Goal: Task Accomplishment & Management: Use online tool/utility

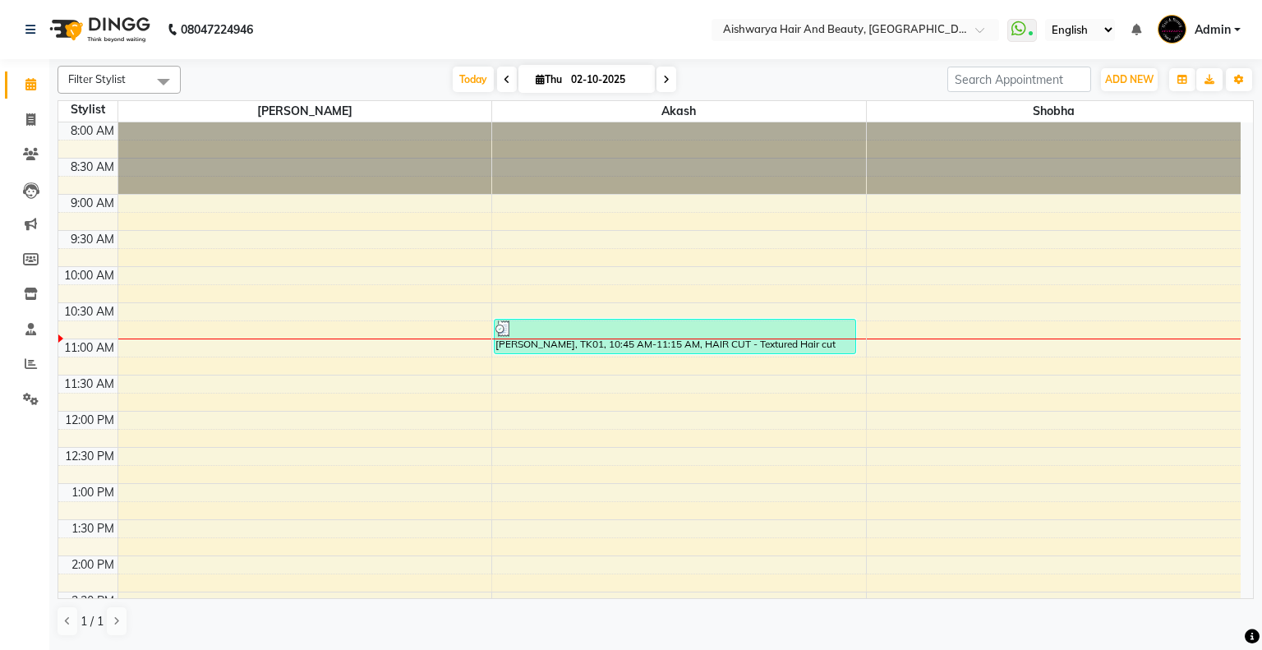
click at [864, 333] on div "8:00 AM 8:30 AM 9:00 AM 9:30 AM 10:00 AM 10:30 AM 11:00 AM 11:30 AM 12:00 PM 12…" at bounding box center [649, 591] width 1182 height 939
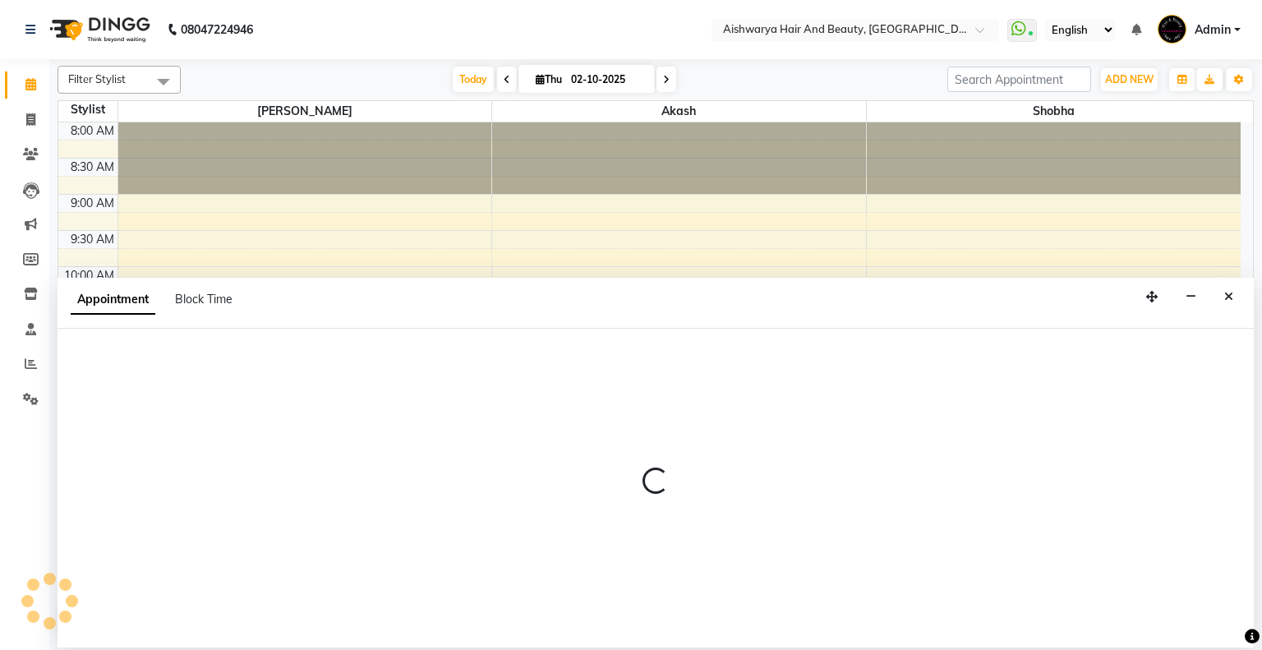
select select "19059"
select select "645"
select select "tentative"
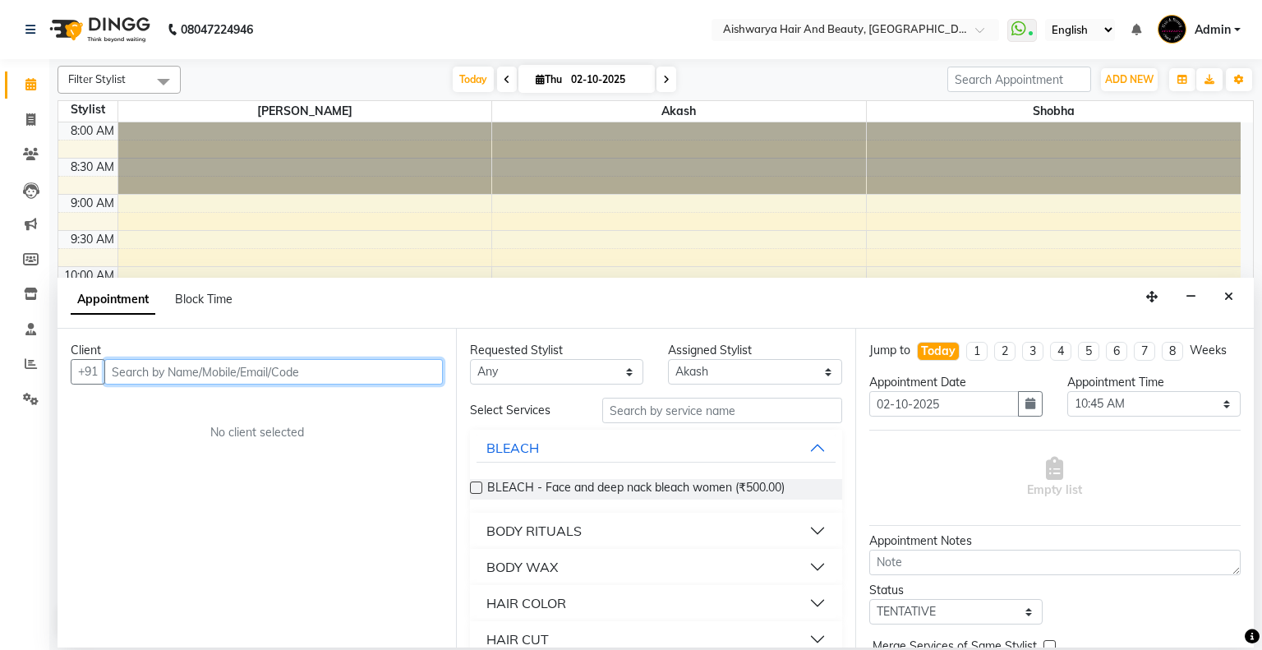
click at [356, 374] on input "text" at bounding box center [273, 371] width 339 height 25
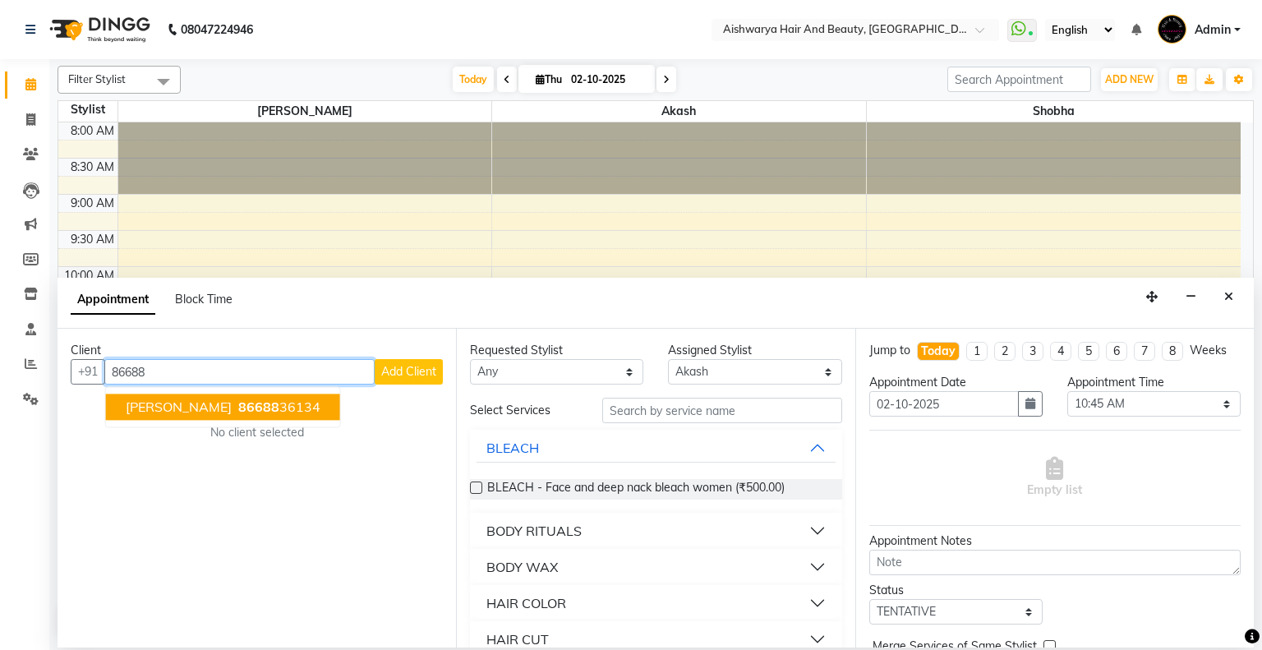
click at [151, 412] on span "[PERSON_NAME]" at bounding box center [179, 407] width 106 height 16
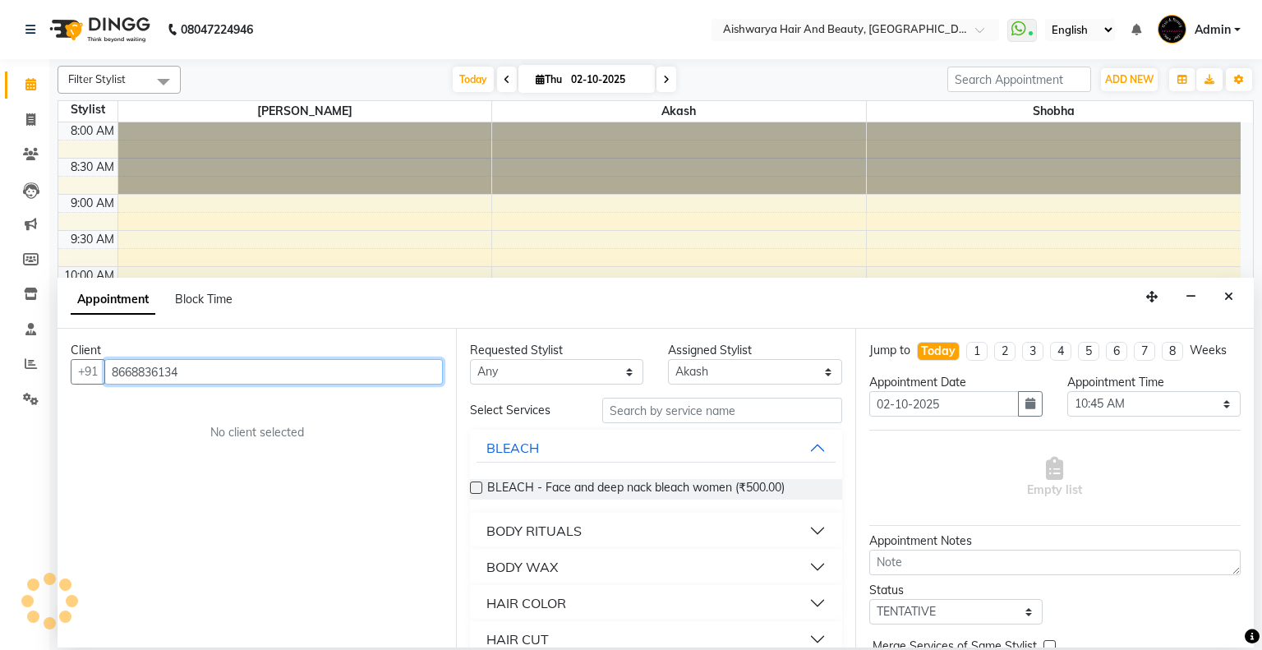
type input "8668836134"
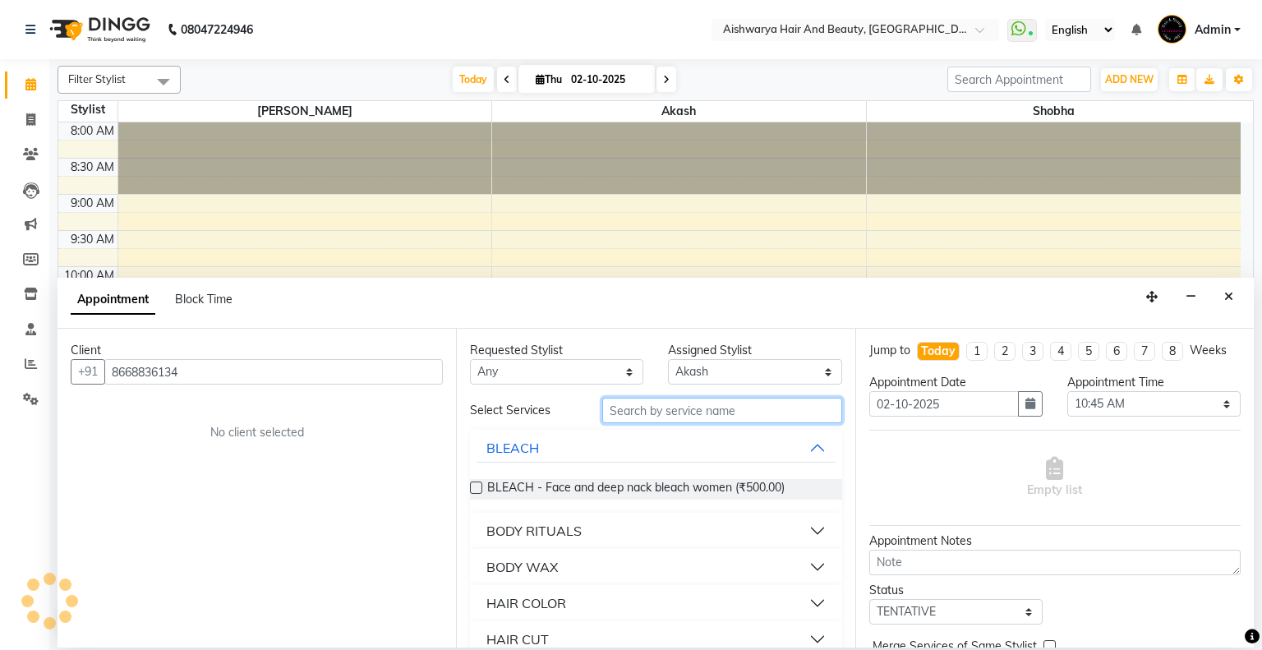
click at [650, 418] on input "text" at bounding box center [722, 410] width 240 height 25
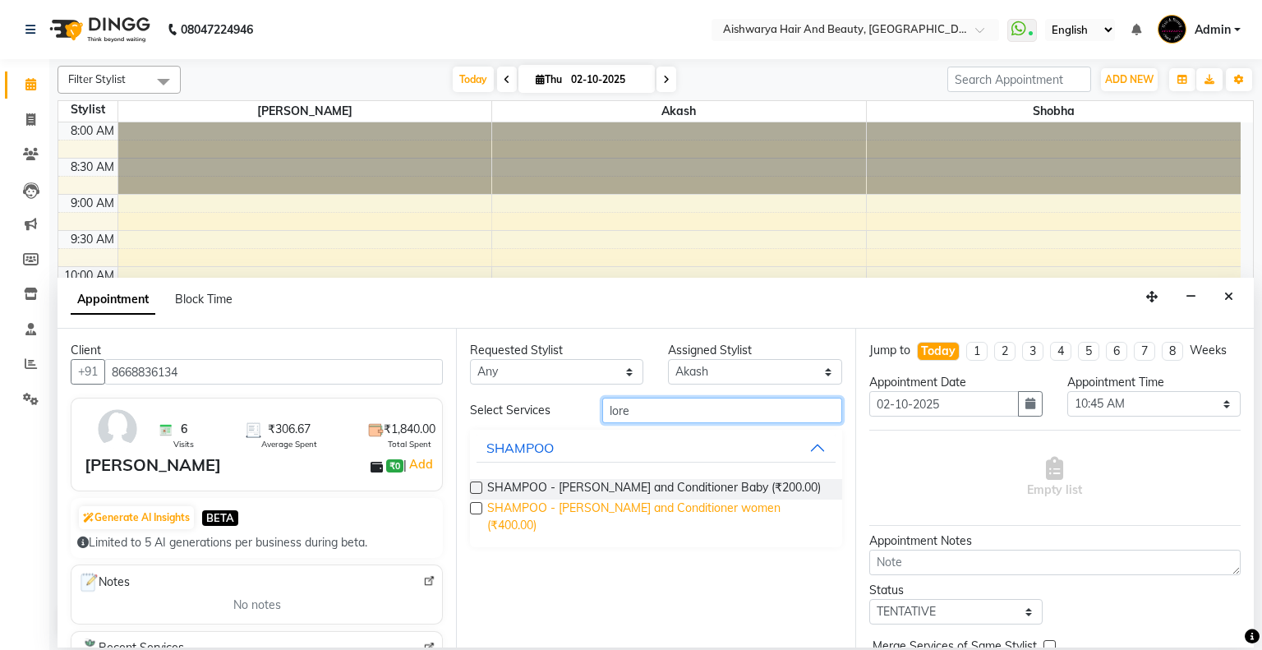
type input "lore"
click at [526, 515] on span "SHAMPOO - [PERSON_NAME] and Conditioner women (₹400.00)" at bounding box center [657, 517] width 341 height 35
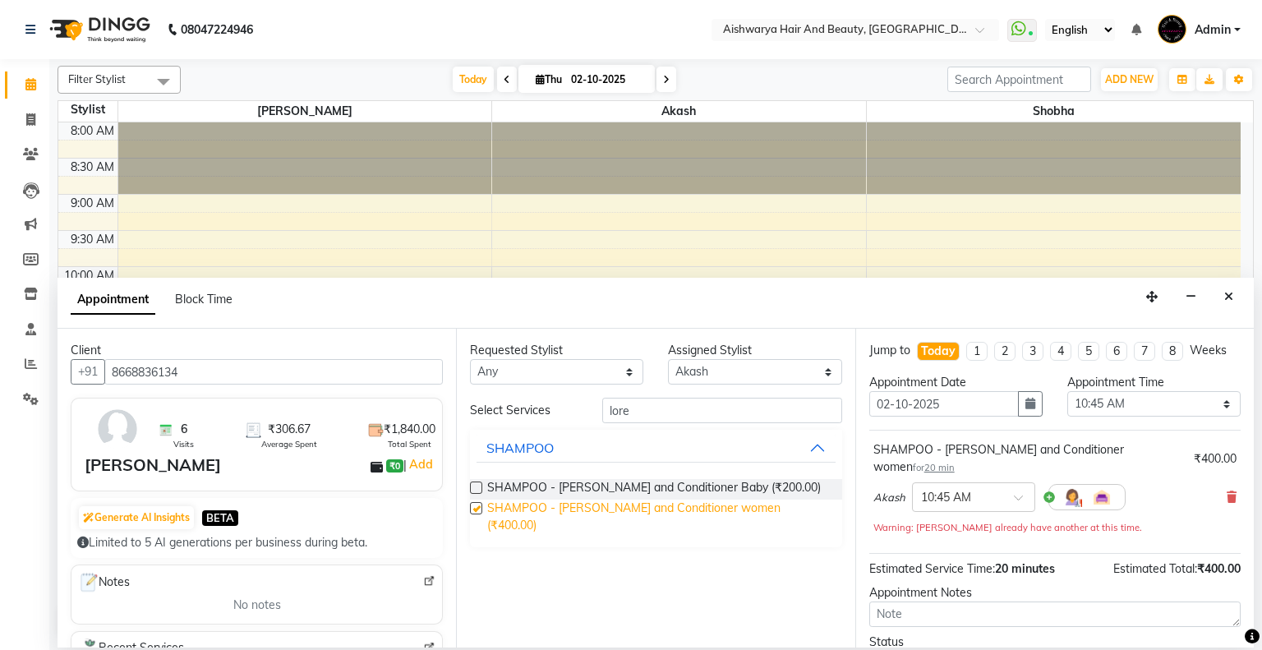
checkbox input "false"
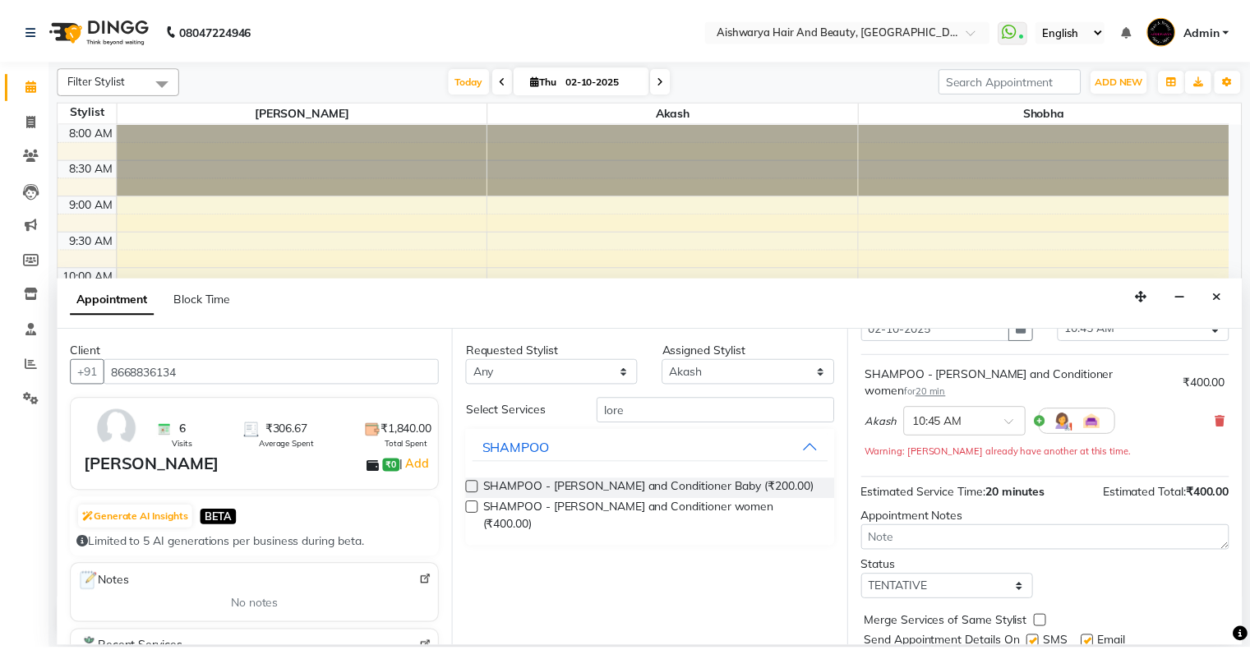
scroll to position [131, 0]
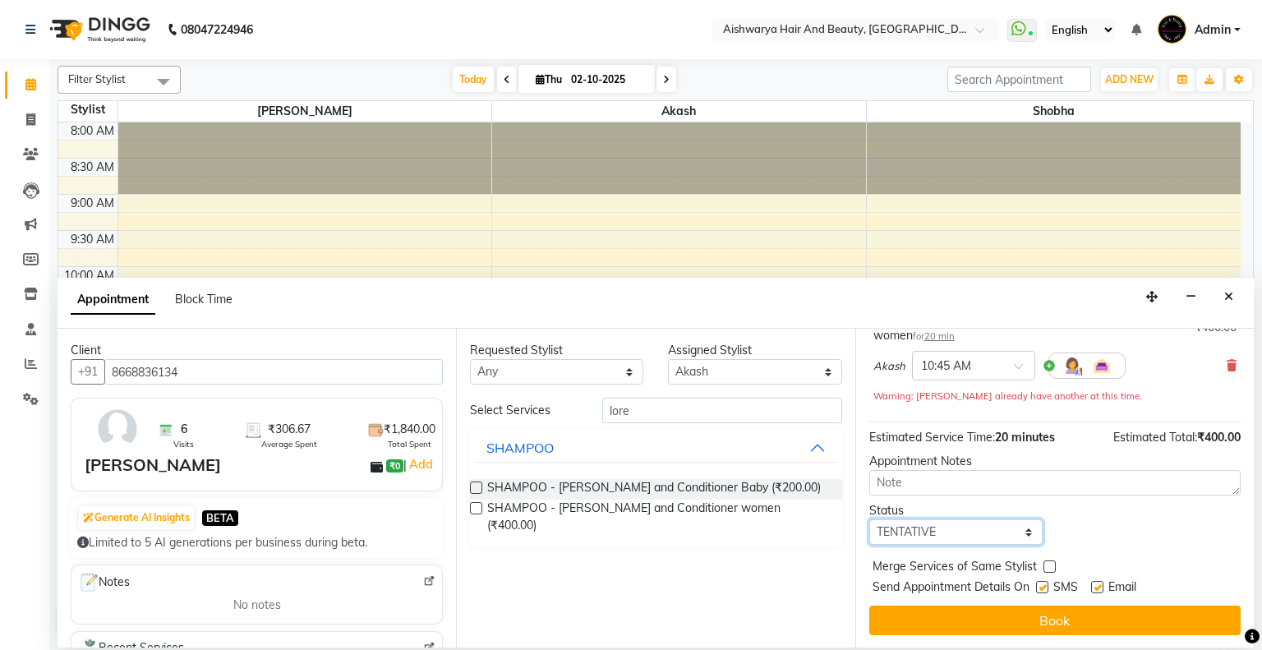
click at [941, 534] on select "Select TENTATIVE CONFIRM CHECK-IN UPCOMING" at bounding box center [955, 531] width 173 height 25
select select "check-in"
click at [869, 519] on select "Select TENTATIVE CONFIRM CHECK-IN UPCOMING" at bounding box center [955, 531] width 173 height 25
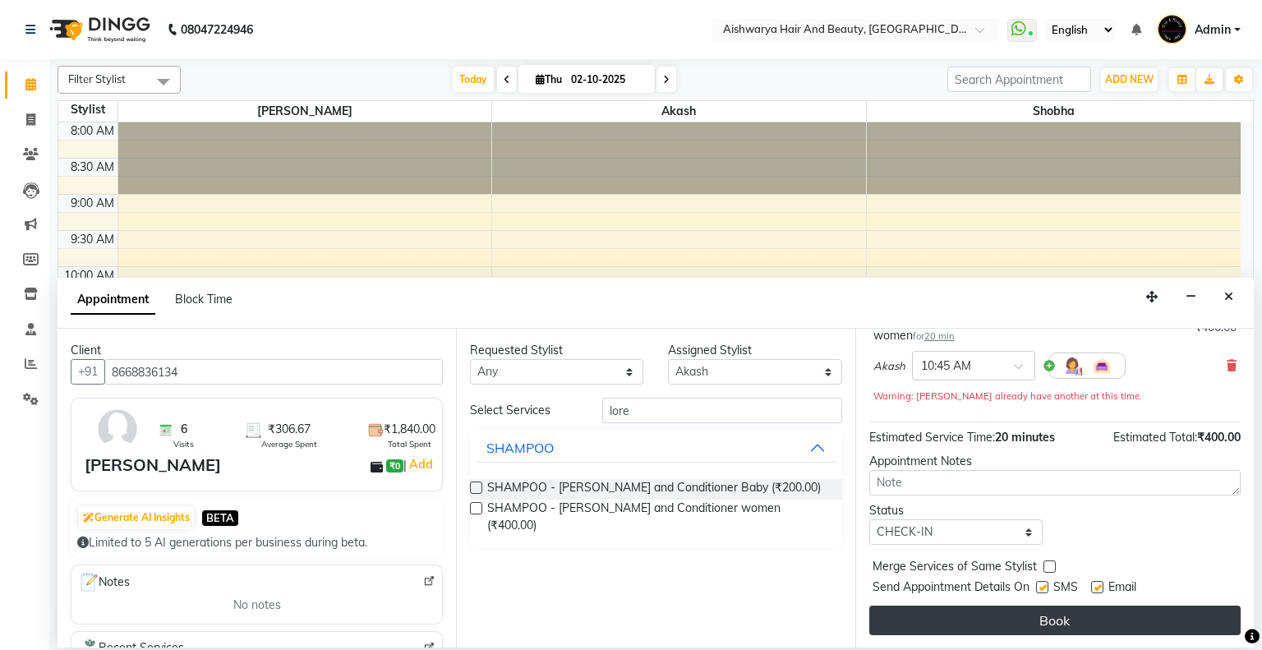
click at [1087, 610] on button "Book" at bounding box center [1054, 621] width 371 height 30
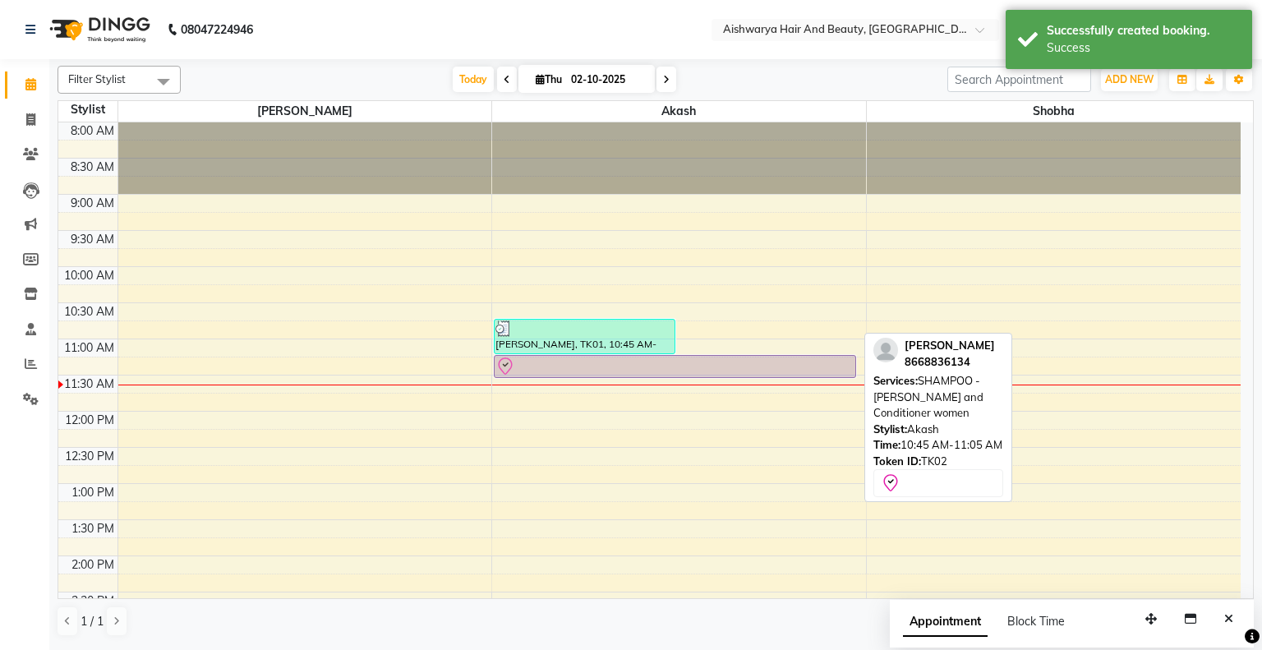
drag, startPoint x: 746, startPoint y: 327, endPoint x: 758, endPoint y: 366, distance: 40.5
click at [758, 366] on div "[PERSON_NAME], TK01, 10:45 AM-11:15 AM, HAIR CUT - Textured Hair cut [PERSON_NA…" at bounding box center [679, 591] width 374 height 939
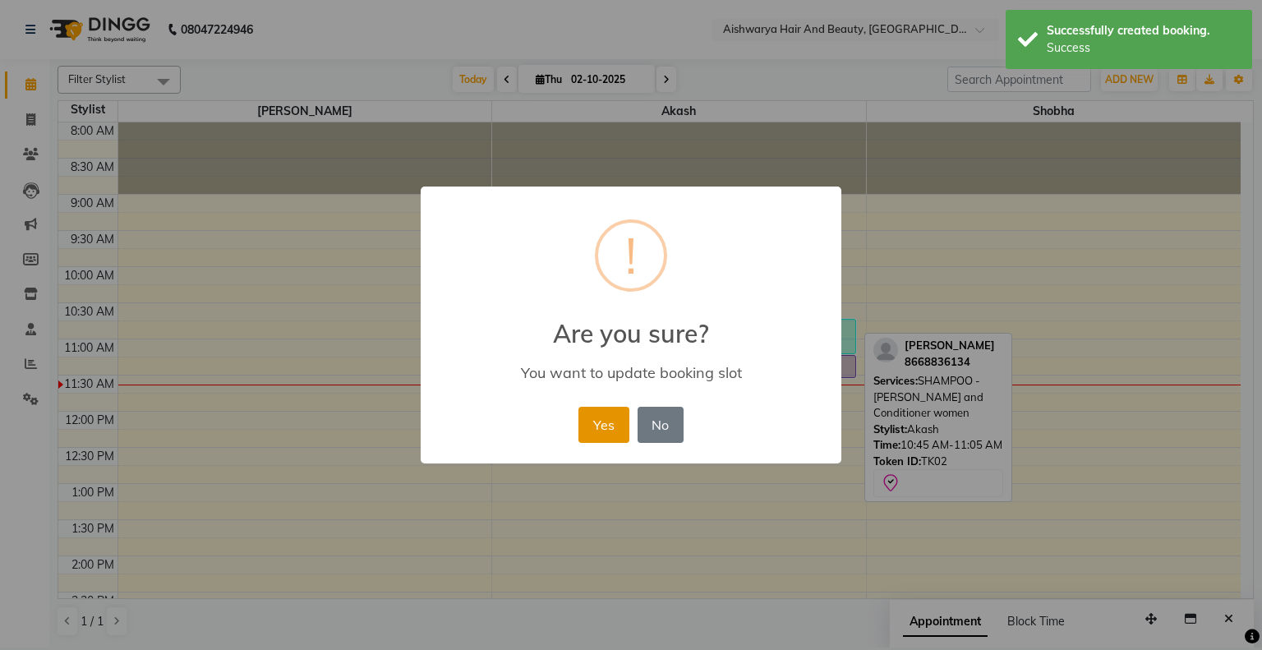
click at [587, 426] on button "Yes" at bounding box center [603, 425] width 50 height 36
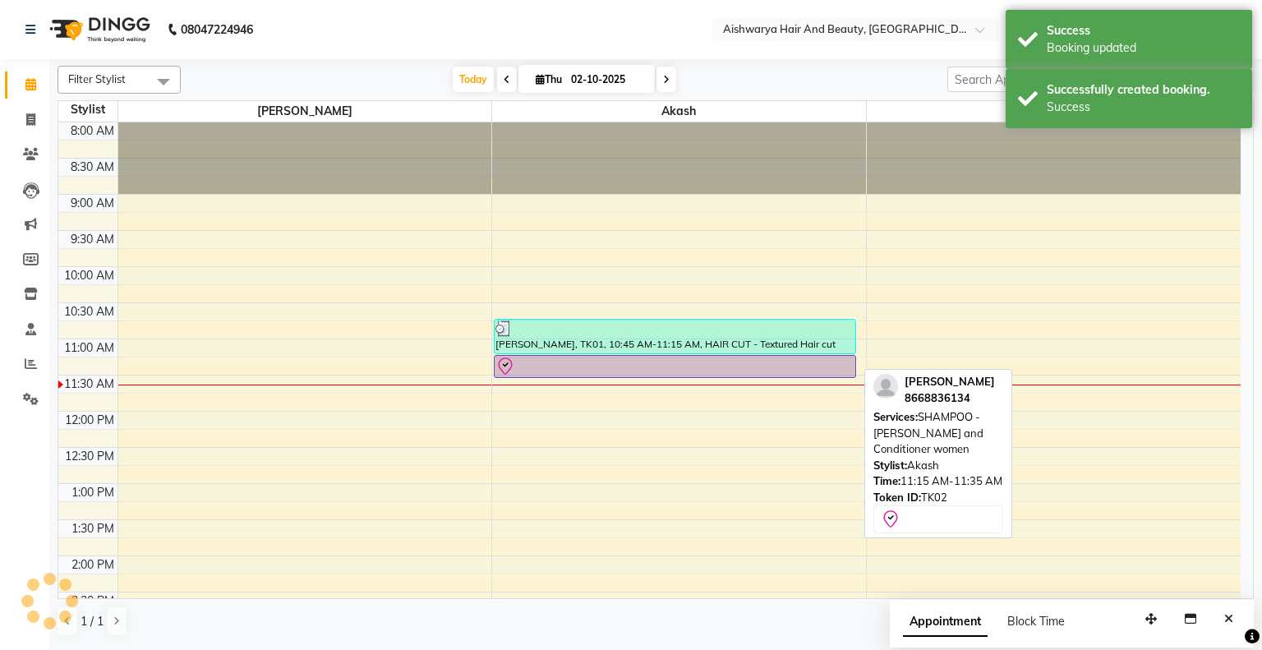
click at [674, 362] on div at bounding box center [674, 367] width 359 height 20
select select "8"
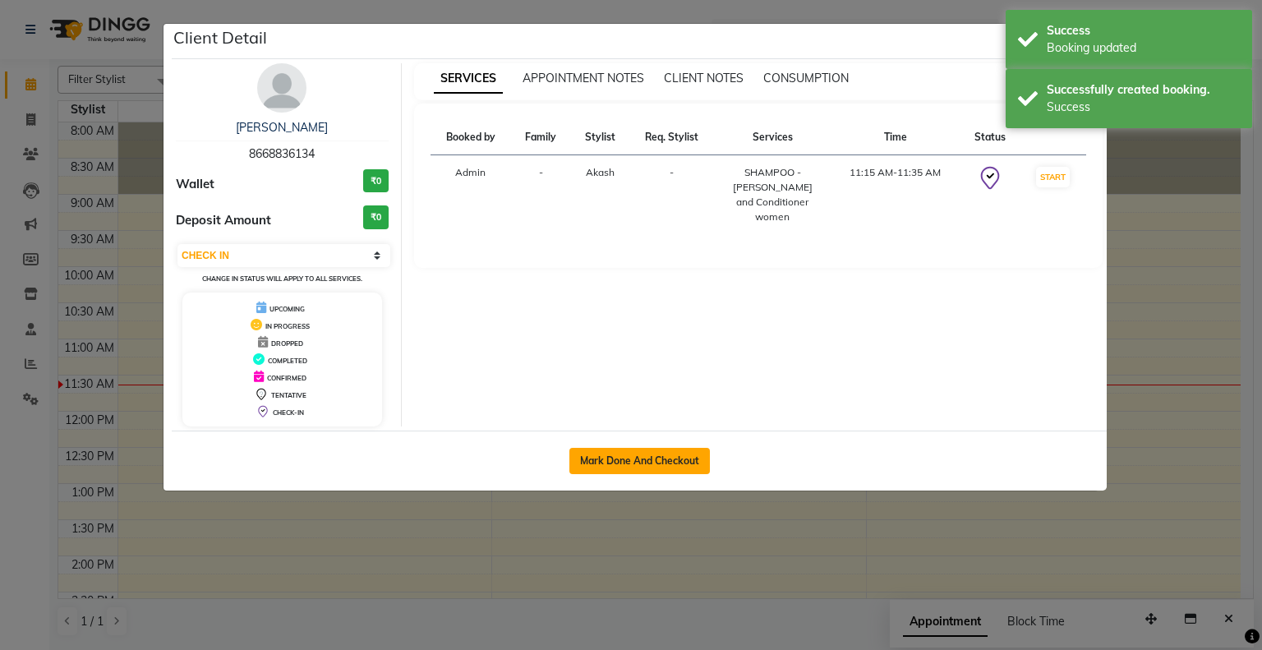
click at [655, 467] on button "Mark Done And Checkout" at bounding box center [639, 461] width 141 height 26
select select "service"
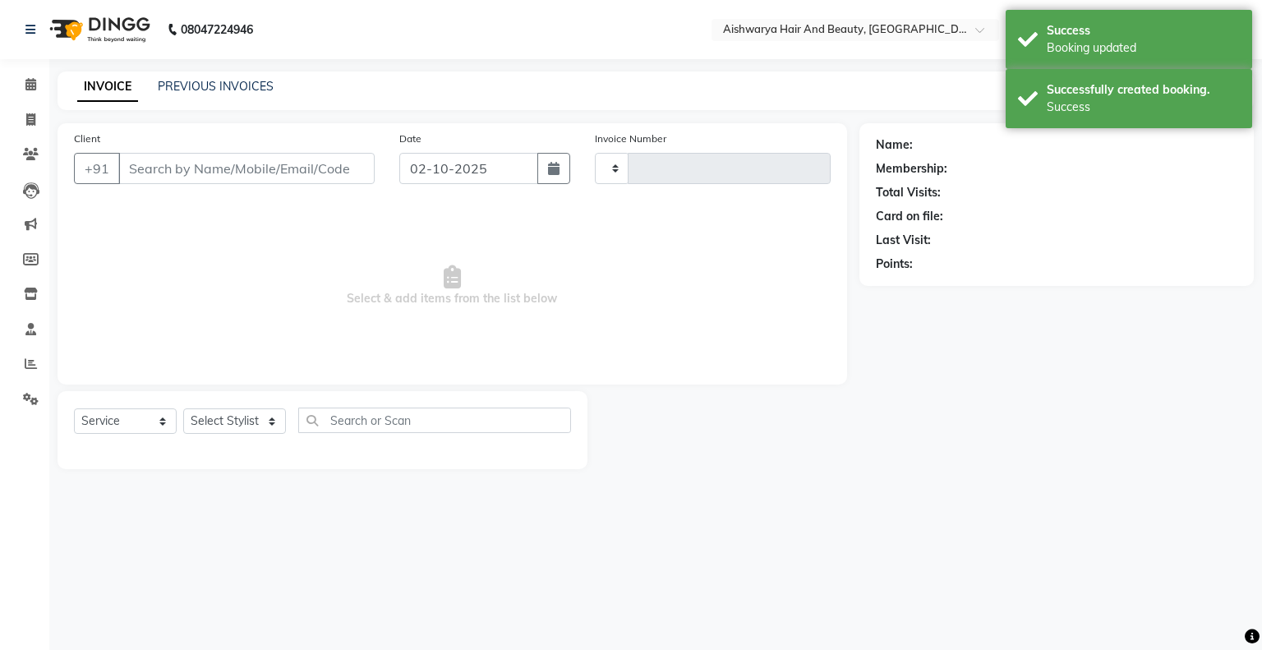
type input "0882"
select select "3876"
type input "8668836134"
select select "19059"
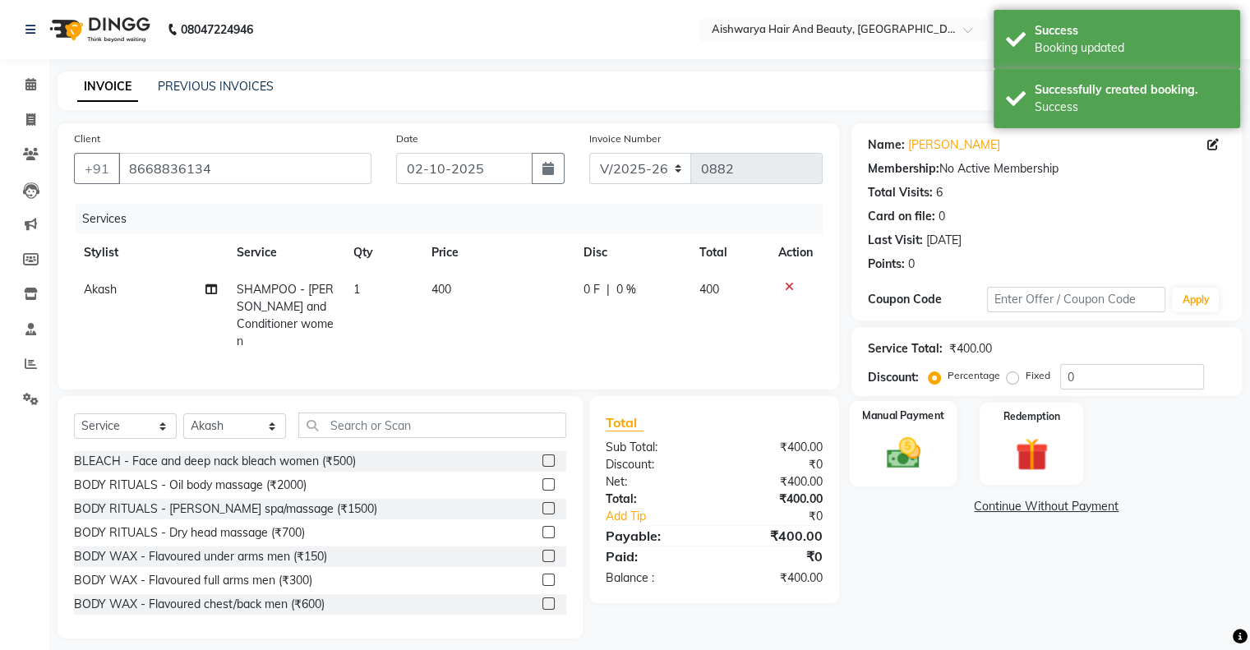
click at [900, 451] on img at bounding box center [902, 453] width 55 height 39
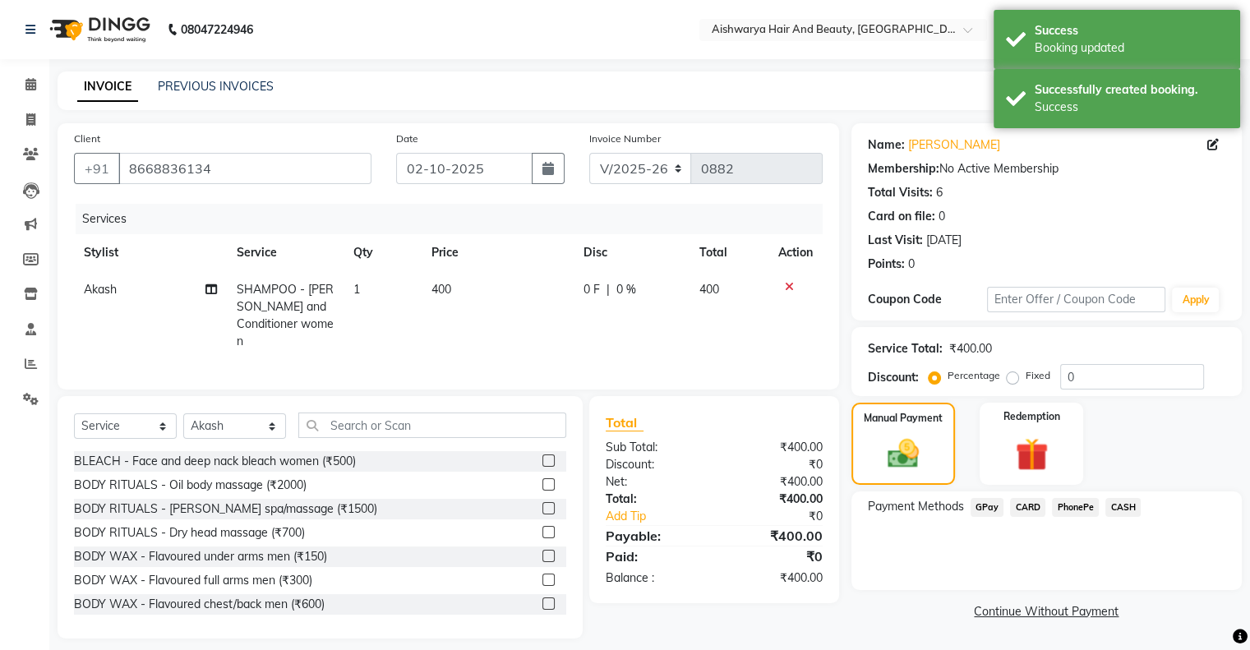
click at [1076, 505] on span "PhonePe" at bounding box center [1075, 507] width 47 height 19
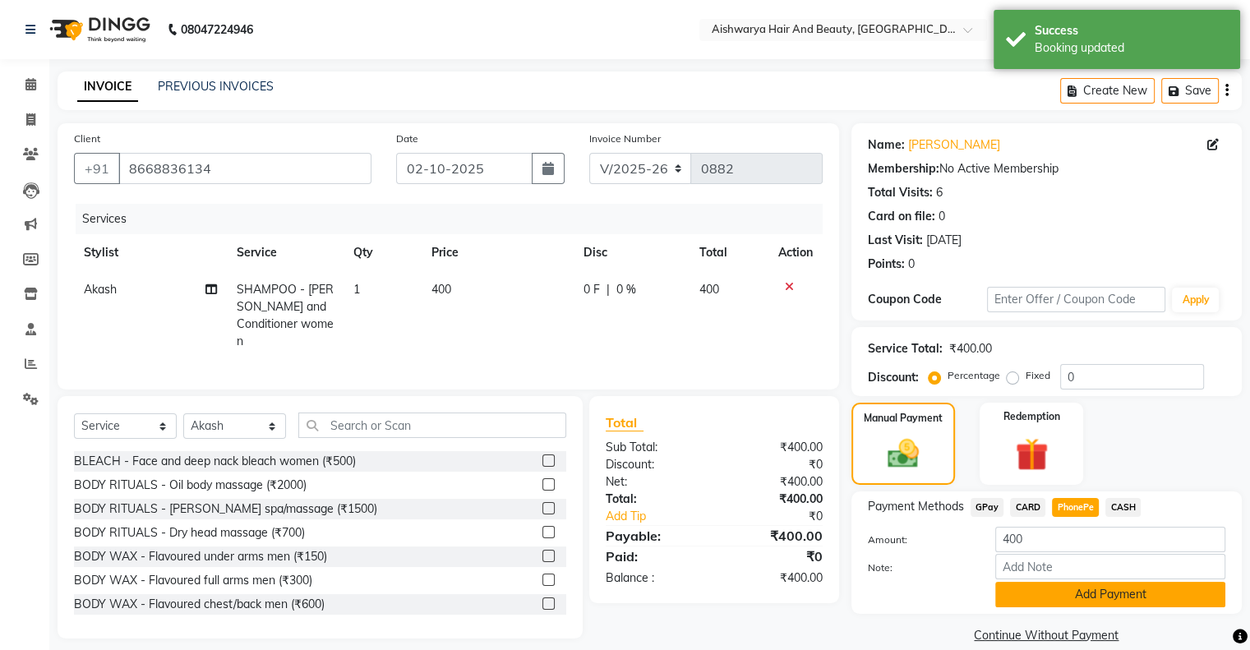
click at [1062, 588] on button "Add Payment" at bounding box center [1110, 594] width 230 height 25
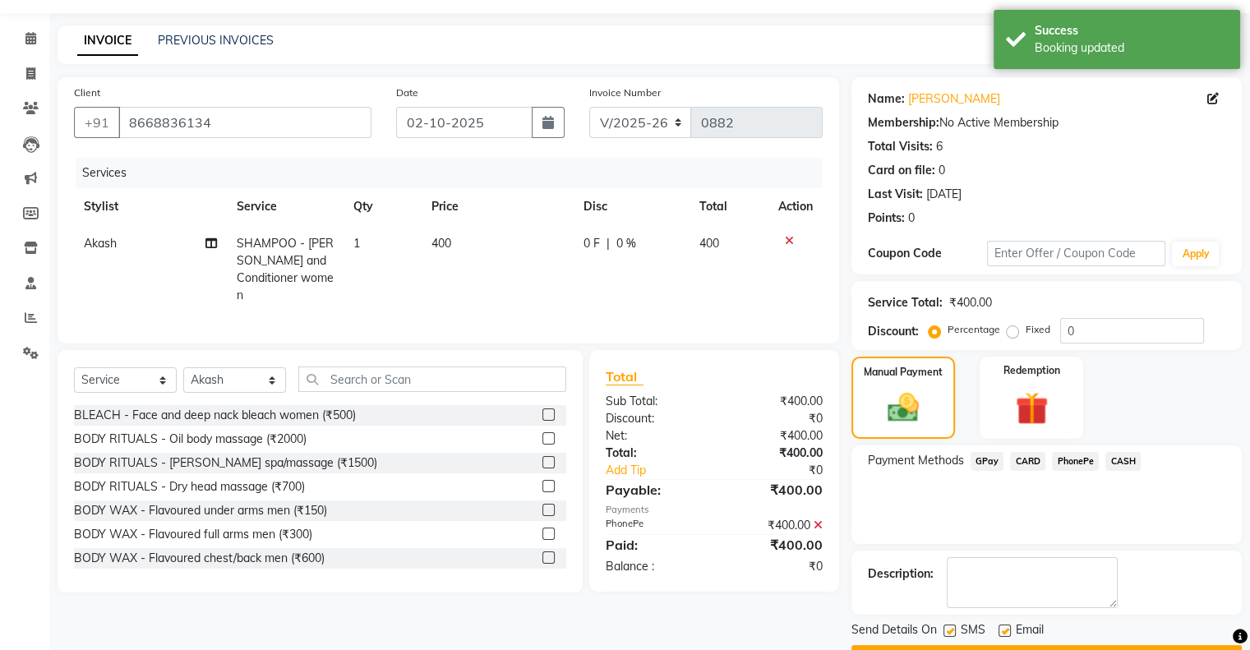
scroll to position [90, 0]
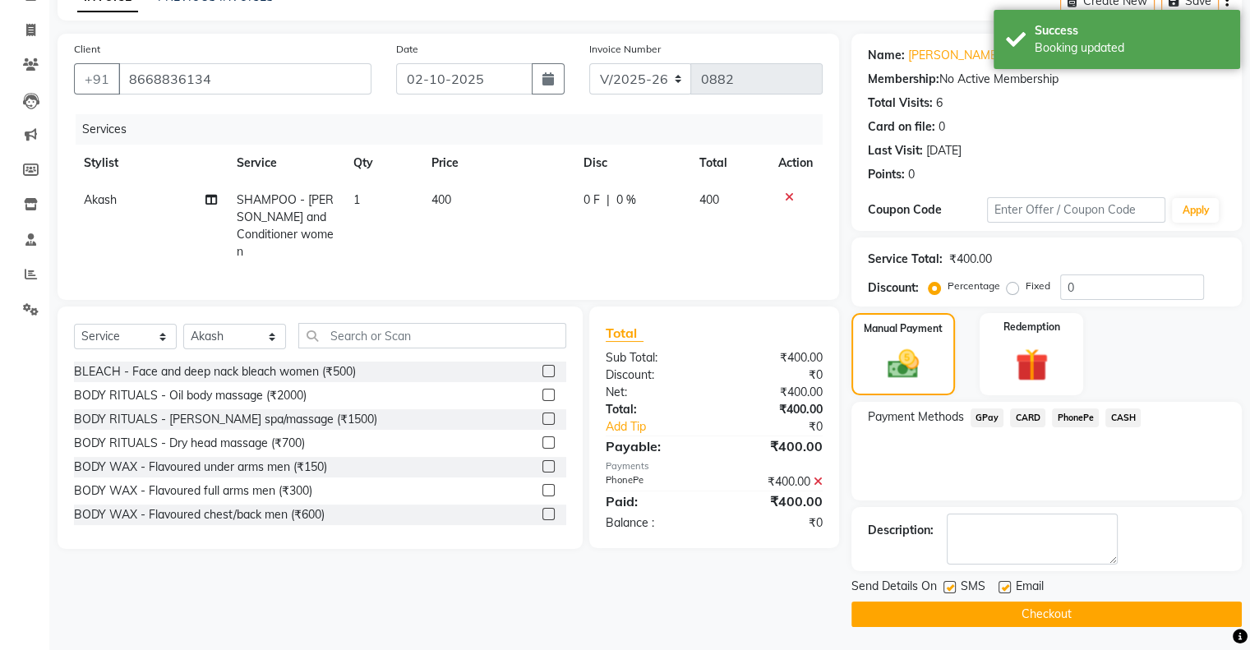
click at [1030, 616] on button "Checkout" at bounding box center [1046, 613] width 390 height 25
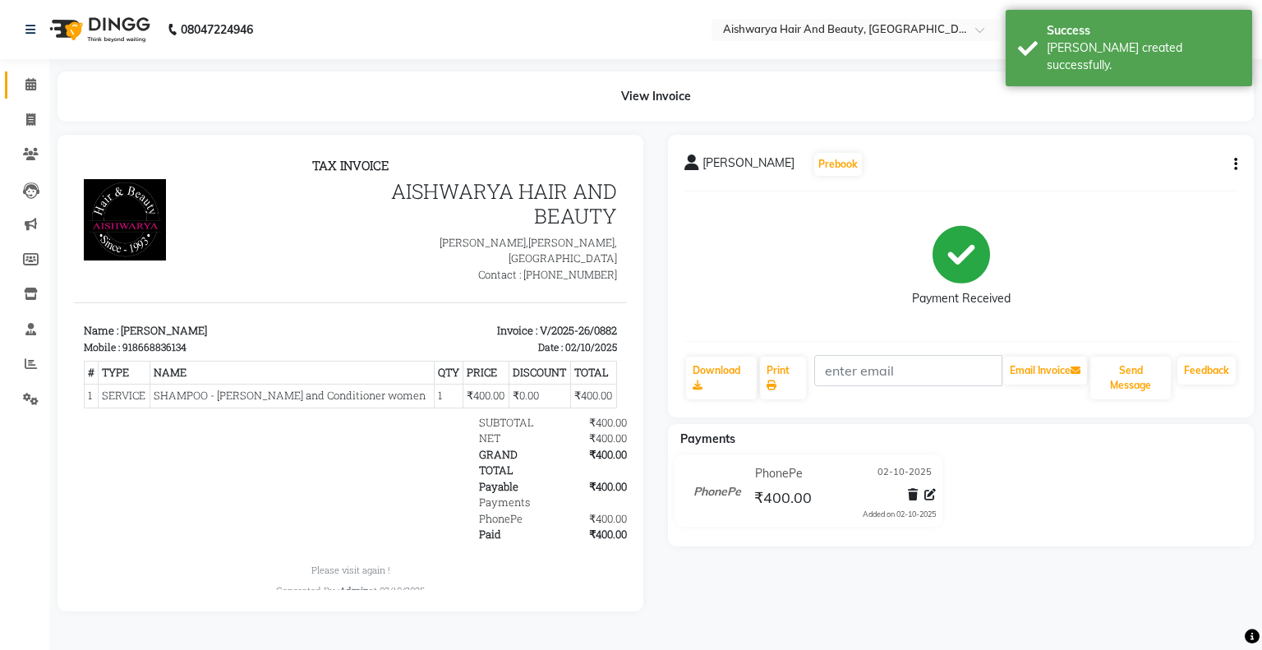
click at [26, 94] on link "Calendar" at bounding box center [24, 84] width 39 height 27
